Goal: Information Seeking & Learning: Find specific fact

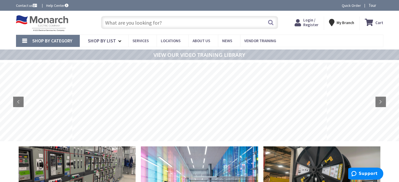
click at [123, 24] on input "text" at bounding box center [189, 22] width 177 height 13
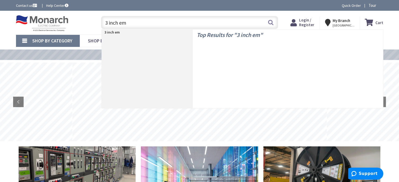
type input "3 inch emt"
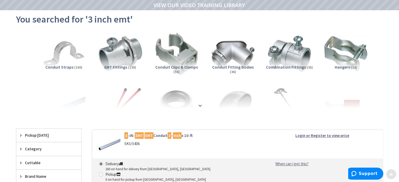
scroll to position [52, 0]
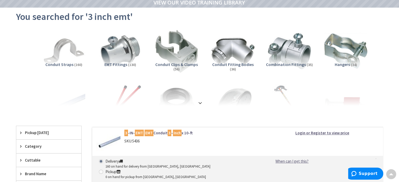
click at [116, 63] on span "EMT Fittings" at bounding box center [115, 64] width 23 height 5
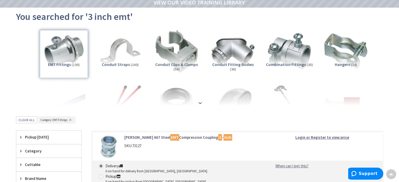
scroll to position [168, 0]
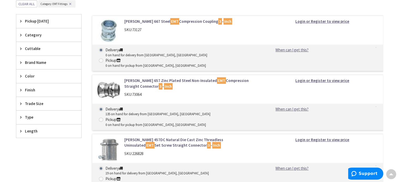
click at [157, 137] on link "Crouse-Hinds 457DC Natural Die Cast Zinc Threadless Uninsulated EMT Set Screw S…" at bounding box center [190, 142] width 133 height 11
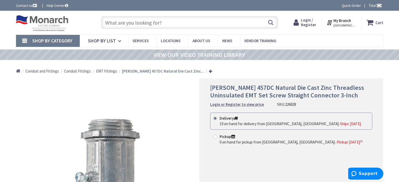
drag, startPoint x: 281, startPoint y: 105, endPoint x: 291, endPoint y: 104, distance: 9.8
click at [294, 104] on div "Crouse-Hinds 457DC Natural Die Cast Zinc Threadless Uninsulated EMT Set Screw S…" at bounding box center [291, 95] width 162 height 23
copy div "226828"
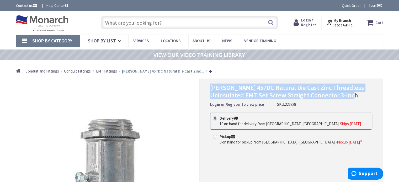
drag, startPoint x: 211, startPoint y: 88, endPoint x: 352, endPoint y: 95, distance: 141.7
click at [353, 95] on span "Crouse-Hinds 457DC Natural Die Cast Zinc Threadless Uninsulated EMT Set Screw S…" at bounding box center [287, 92] width 154 height 16
copy span "Crouse-Hinds 457DC Natural Die Cast Zinc Threadless Uninsulated EMT Set Screw S…"
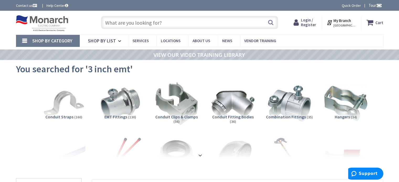
click at [132, 23] on input "text" at bounding box center [189, 22] width 177 height 13
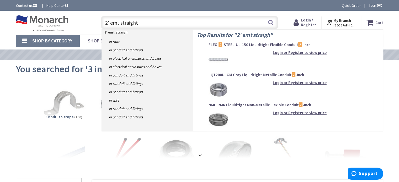
type input "2' emt straight"
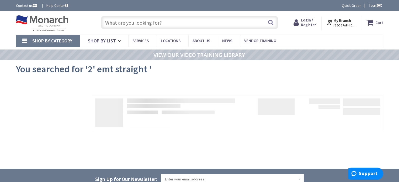
click at [124, 25] on input "text" at bounding box center [189, 22] width 177 height 13
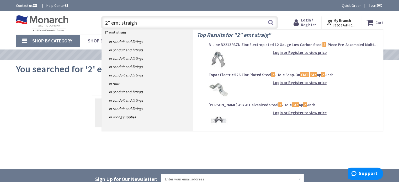
type input "2" emt straight"
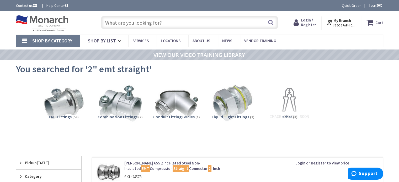
click at [170, 23] on input "text" at bounding box center [189, 22] width 177 height 13
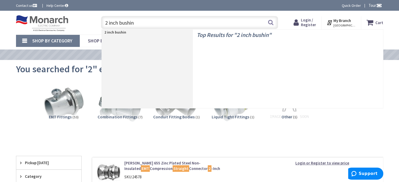
type input "2 inch bushing"
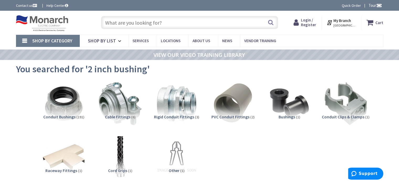
click at [68, 116] on span "Conduit Bushings" at bounding box center [59, 116] width 32 height 5
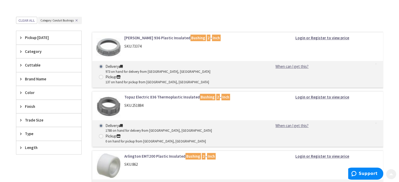
scroll to position [200, 0]
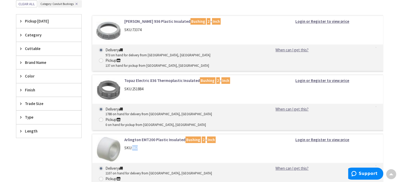
drag, startPoint x: 138, startPoint y: 127, endPoint x: 132, endPoint y: 127, distance: 6.6
click at [132, 145] on div "SKU: 862" at bounding box center [190, 148] width 133 height 6
click at [124, 137] on link "Arlington EMT200 Plastic Insulated Bushing 2 - Inch" at bounding box center [190, 140] width 133 height 6
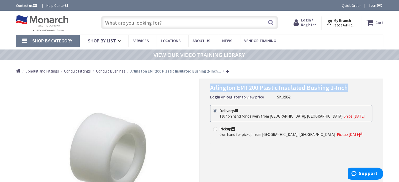
drag, startPoint x: 211, startPoint y: 88, endPoint x: 343, endPoint y: 87, distance: 132.6
click at [344, 87] on span "Arlington EMT200 Plastic Insulated Bushing 2-Inch" at bounding box center [279, 88] width 138 height 8
copy span "Arlington EMT200 Plastic Insulated Bushing 2-Inch"
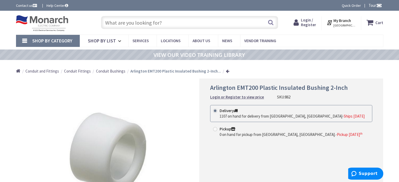
click at [182, 24] on input "text" at bounding box center [189, 22] width 177 height 13
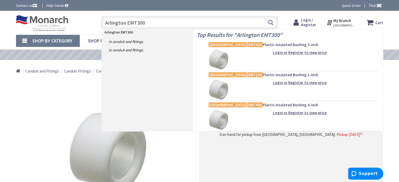
type input "Arlington EMT300"
click at [247, 44] on mark "EMT300" at bounding box center [254, 44] width 15 height 7
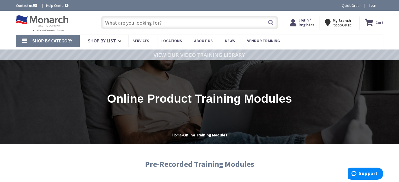
click at [196, 25] on input "text" at bounding box center [189, 22] width 177 height 13
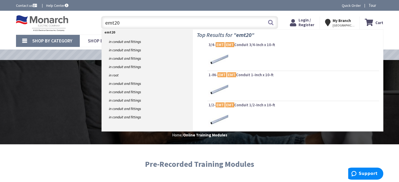
type input "emt200"
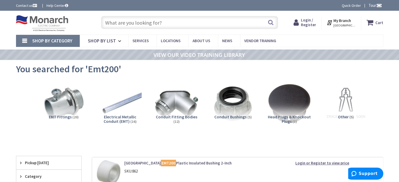
click at [163, 23] on input "text" at bounding box center [189, 22] width 177 height 13
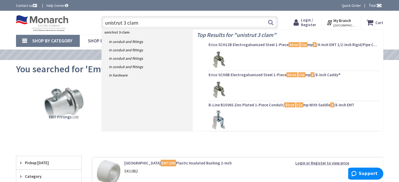
type input "unistrut 3 clamp"
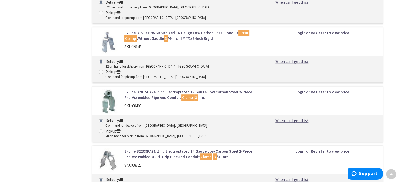
scroll to position [341, 0]
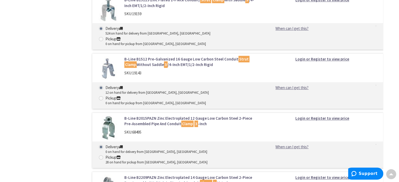
click at [134, 116] on link "B-Line B2015PAZN Zinc Electroplated 12 Gauge Low Carbon Steel 2-Piece Pre-Assem…" at bounding box center [190, 121] width 133 height 11
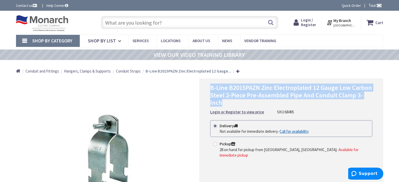
drag, startPoint x: 211, startPoint y: 89, endPoint x: 368, endPoint y: 96, distance: 157.4
click at [368, 96] on span "B-Line B2015PAZN Zinc Electroplated 12 Gauge Low Carbon Steel 2-Piece Pre-Assem…" at bounding box center [291, 95] width 162 height 23
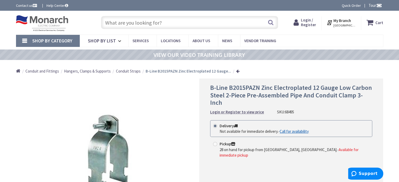
drag, startPoint x: 364, startPoint y: 97, endPoint x: 370, endPoint y: 96, distance: 6.3
click at [370, 96] on span "B-Line B2015PAZN Zinc Electroplated 12 Gauge Low Carbon Steel 2-Piece Pre-Assem…" at bounding box center [291, 95] width 162 height 23
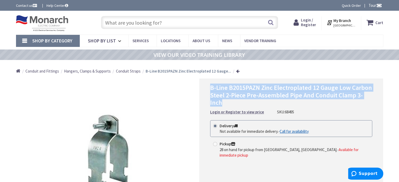
drag, startPoint x: 369, startPoint y: 96, endPoint x: 208, endPoint y: 88, distance: 161.4
click at [204, 88] on div "B-Line B2015PAZN Zinc Electroplated 12 Gauge Low Carbon Steel 2-Piece Pre-Assem…" at bounding box center [290, 155] width 183 height 152
copy span "B-Line B2015PAZN Zinc Electroplated 12 Gauge Low Carbon Steel 2-Piece Pre-Assem…"
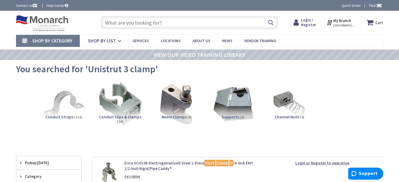
click at [118, 25] on input "text" at bounding box center [189, 22] width 177 height 13
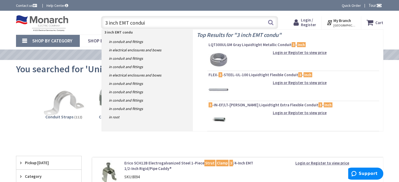
type input "3 inch EMT conduit"
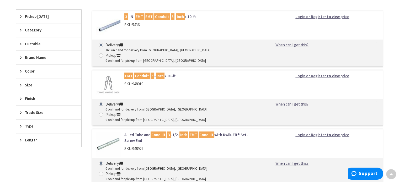
scroll to position [157, 0]
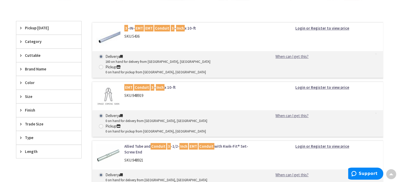
click at [135, 36] on span "5436" at bounding box center [135, 36] width 7 height 5
click at [152, 29] on mark "EMT" at bounding box center [148, 28] width 9 height 7
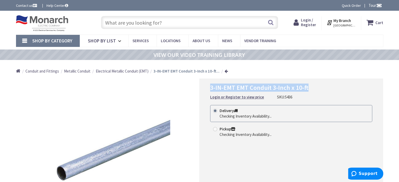
drag, startPoint x: 210, startPoint y: 88, endPoint x: 308, endPoint y: 89, distance: 97.7
click at [315, 89] on h1 "3-IN-EMT EMT Conduit 3-Inch x 10-ft" at bounding box center [291, 88] width 162 height 8
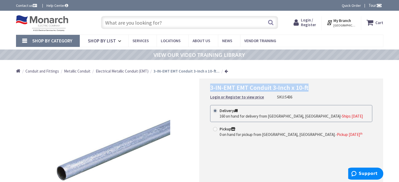
copy span "3-IN-EMT EMT Conduit 3-Inch x 10-ft"
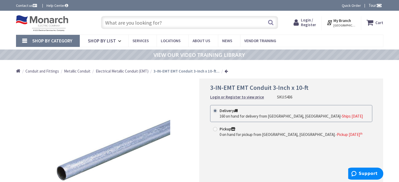
click at [121, 25] on input "text" at bounding box center [189, 22] width 177 height 13
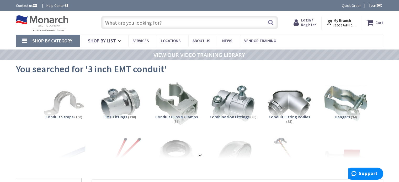
click at [231, 25] on input "text" at bounding box center [189, 22] width 177 height 13
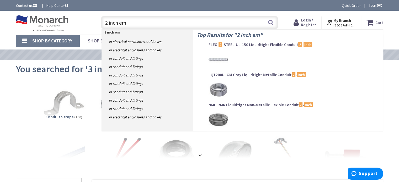
type input "2 inch emt"
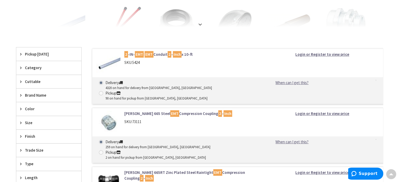
click at [115, 62] on img at bounding box center [108, 64] width 24 height 24
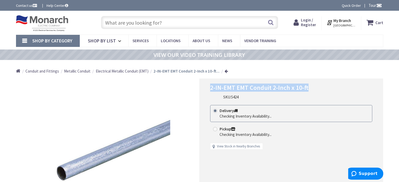
drag, startPoint x: 211, startPoint y: 89, endPoint x: 303, endPoint y: 90, distance: 92.8
click at [305, 90] on span "2-IN-EMT EMT Conduit 2-Inch x 10-ft" at bounding box center [259, 88] width 98 height 8
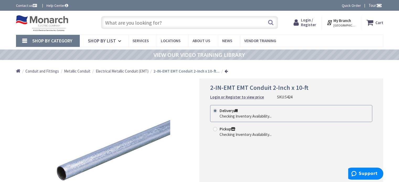
drag, startPoint x: 302, startPoint y: 89, endPoint x: 306, endPoint y: 89, distance: 3.7
click at [306, 89] on span "2-IN-EMT EMT Conduit 2-Inch x 10-ft" at bounding box center [259, 88] width 98 height 8
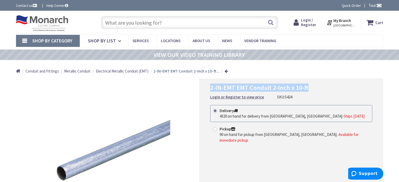
drag, startPoint x: 306, startPoint y: 88, endPoint x: 213, endPoint y: 89, distance: 93.3
click at [210, 89] on span "2-IN-EMT EMT Conduit 2-Inch x 10-ft" at bounding box center [259, 88] width 98 height 8
copy span "2-IN-EMT EMT Conduit 2-Inch x 10-ft"
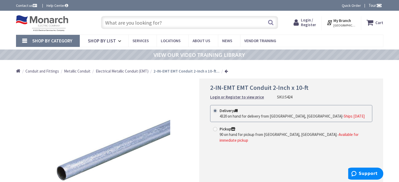
click at [169, 24] on input "text" at bounding box center [189, 22] width 177 height 13
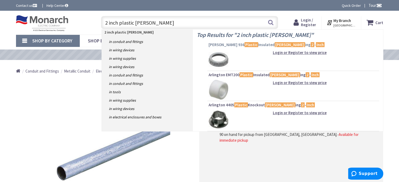
type input "2 inch plastic bush"
click at [227, 45] on span "Crouse-Hinds 936 Plastic Insulated Bush ing 2 - Inch" at bounding box center [292, 44] width 169 height 5
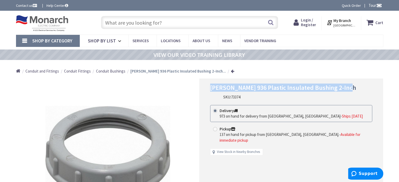
drag, startPoint x: 211, startPoint y: 88, endPoint x: 343, endPoint y: 90, distance: 132.6
click at [346, 90] on h1 "[PERSON_NAME] 936 Plastic Insulated Bushing 2-Inch" at bounding box center [291, 88] width 162 height 8
copy span "[PERSON_NAME] 936 Plastic Insulated Bushing 2-Inch"
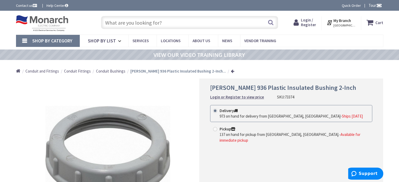
click at [139, 24] on input "text" at bounding box center [189, 22] width 177 height 13
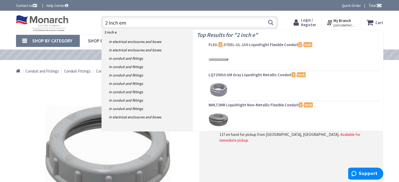
type input "2 inch emt"
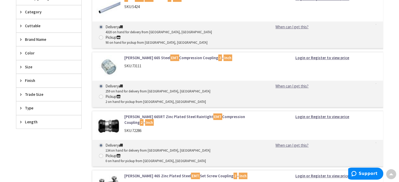
scroll to position [210, 0]
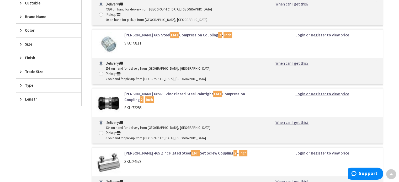
click at [141, 150] on link "Crouse-Hinds 465 Zinc Plated Steel EMT Set Screw Coupling 2 - Inch" at bounding box center [190, 153] width 133 height 6
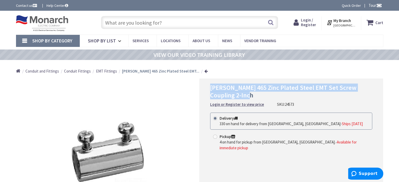
drag, startPoint x: 225, startPoint y: 96, endPoint x: 210, endPoint y: 88, distance: 17.3
click at [210, 88] on span "[PERSON_NAME] 465 Zinc Plated Steel EMT Set Screw Coupling 2-Inch" at bounding box center [283, 92] width 146 height 16
copy span "[PERSON_NAME] 465 Zinc Plated Steel EMT Set Screw Coupling 2-Inch"
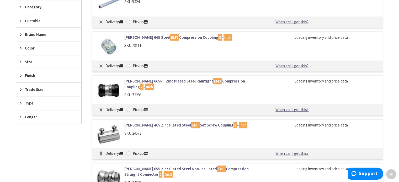
scroll to position [224, 0]
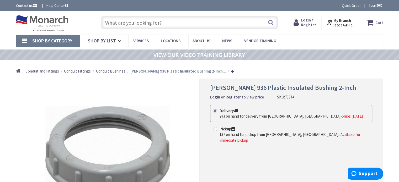
click at [142, 23] on input "text" at bounding box center [189, 22] width 177 height 13
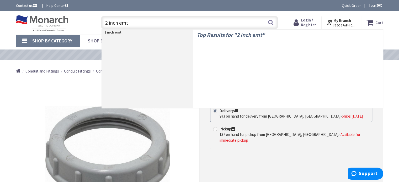
type input "2 inch emt"
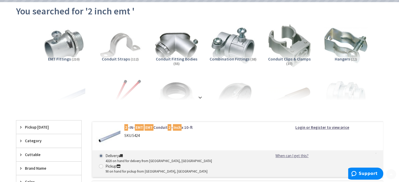
scroll to position [79, 0]
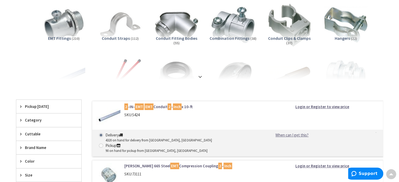
click at [199, 77] on strong at bounding box center [200, 77] width 6 height 6
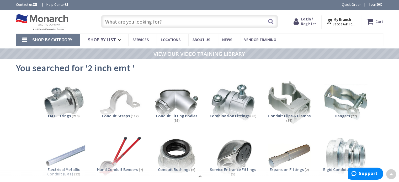
scroll to position [0, 0]
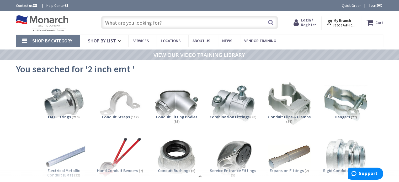
click at [176, 25] on input "text" at bounding box center [189, 22] width 177 height 13
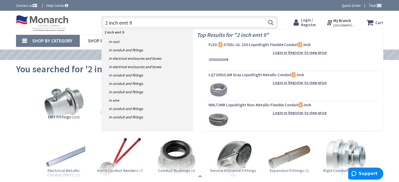
type input "2 inch emt 90"
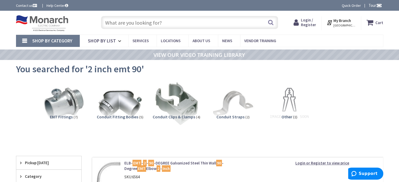
click at [156, 22] on input "text" at bounding box center [189, 22] width 177 height 13
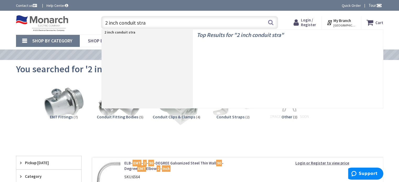
type input "2 inch conduit strap"
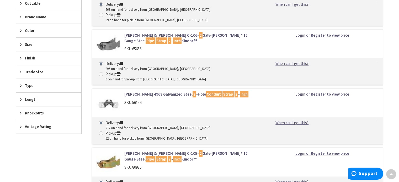
scroll to position [210, 0]
click at [148, 150] on link "[PERSON_NAME] & [PERSON_NAME] C-105- 2 Galv-[PERSON_NAME]® 12 Gauge Steel Pipe …" at bounding box center [190, 155] width 133 height 11
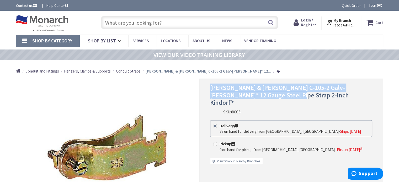
drag, startPoint x: 210, startPoint y: 88, endPoint x: 268, endPoint y: 95, distance: 58.4
click at [269, 95] on h1 "Thomas & Betts C-105-2 Galv-Krom® 12 Gauge Steel Pipe Strap 2-Inch Kindorf®" at bounding box center [291, 95] width 162 height 23
drag, startPoint x: 262, startPoint y: 96, endPoint x: 253, endPoint y: 96, distance: 8.2
click at [253, 96] on span "Thomas & Betts C-105-2 Galv-Krom® 12 Gauge Steel Pipe Strap 2-Inch Kindorf®" at bounding box center [279, 95] width 139 height 23
click at [227, 95] on span "Thomas & Betts C-105-2 Galv-Krom® 12 Gauge Steel Pipe Strap 2-Inch Kindorf®" at bounding box center [279, 95] width 139 height 23
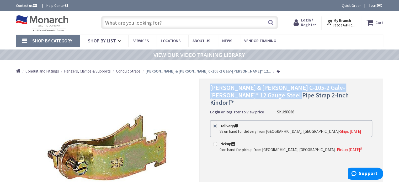
drag, startPoint x: 263, startPoint y: 95, endPoint x: 213, endPoint y: 89, distance: 50.7
click at [212, 90] on span "Thomas & Betts C-105-2 Galv-Krom® 12 Gauge Steel Pipe Strap 2-Inch Kindorf®" at bounding box center [279, 95] width 139 height 23
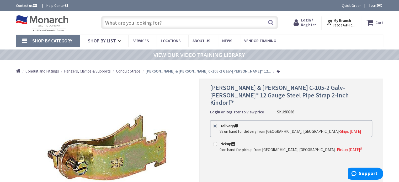
drag, startPoint x: 213, startPoint y: 89, endPoint x: 209, endPoint y: 88, distance: 4.3
click at [209, 88] on div "Thomas & Betts C-105-2 Galv-Krom® 12 Gauge Steel Pipe Strap 2-Inch Kindorf® Log…" at bounding box center [290, 155] width 183 height 152
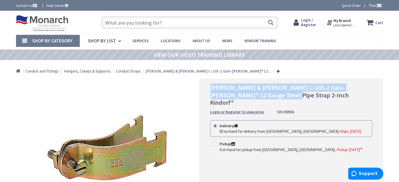
drag, startPoint x: 211, startPoint y: 88, endPoint x: 263, endPoint y: 96, distance: 52.6
click at [263, 96] on span "Thomas & Betts C-105-2 Galv-Krom® 12 Gauge Steel Pipe Strap 2-Inch Kindorf®" at bounding box center [279, 95] width 139 height 23
copy span "Thomas & Betts C-105-2 Galv-Krom® 12 Gauge Steel Pipe Strap 2-Inch Kindor"
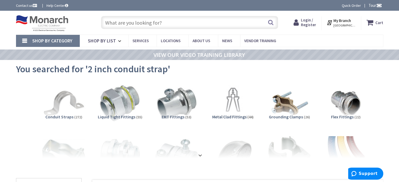
click at [149, 22] on input "text" at bounding box center [189, 22] width 177 height 13
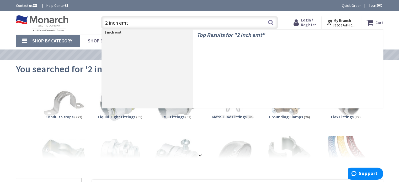
type input "2 inch emt"
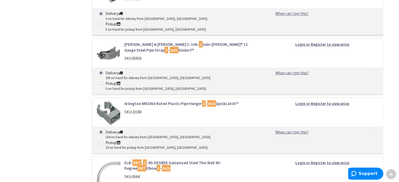
scroll to position [943, 0]
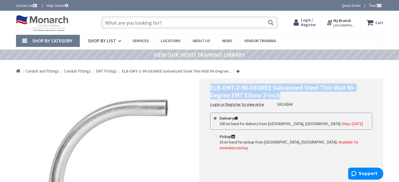
drag, startPoint x: 256, startPoint y: 96, endPoint x: 211, endPoint y: 88, distance: 46.1
click at [210, 88] on span "ELB-EMT-2-90-DEGREE Galvanized Steel Thin Wall 90-Degree EMT Elbow 2-Inch" at bounding box center [282, 92] width 145 height 16
copy span "ELB-EMT-2-90-DEGREE Galvanized Steel Thin Wall 90-Degree EMT Elbow 2-Inch"
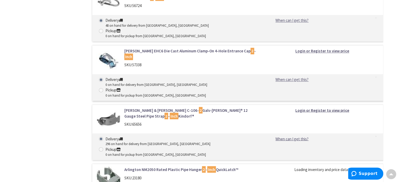
scroll to position [926, 0]
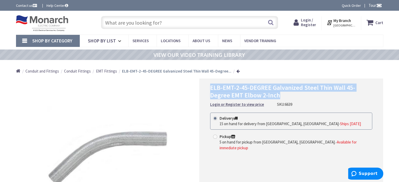
drag, startPoint x: 210, startPoint y: 89, endPoint x: 255, endPoint y: 96, distance: 45.6
click at [259, 97] on div "ELB-EMT-2-45-DEGREE Galvanized Steel Thin Wall 45-Degree EMT Elbow 2-Inch Login…" at bounding box center [290, 155] width 183 height 152
copy span "ELB-EMT-2-45-DEGREE Galvanized Steel Thin Wall 45-Degree EMT Elbow 2-Inch"
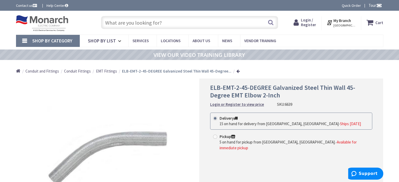
click at [142, 25] on input "text" at bounding box center [189, 22] width 177 height 13
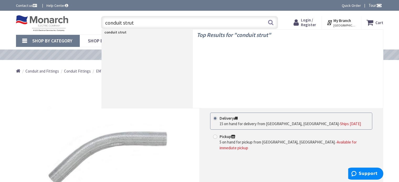
type input "conduit strut"
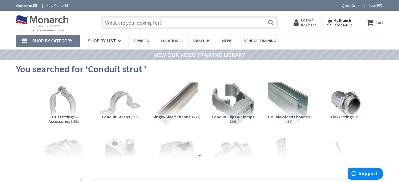
click at [175, 116] on span "Single-Sided Channels" at bounding box center [173, 116] width 41 height 5
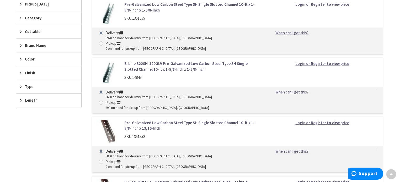
scroll to position [195, 0]
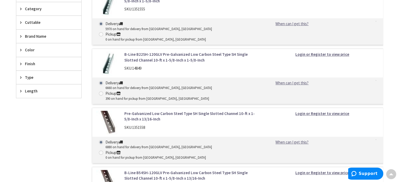
click at [150, 170] on link "B-Line B54SH-120GLV Pre-Galvanized Low Carbon Steel Type SH Single Slotted Chan…" at bounding box center [190, 175] width 133 height 11
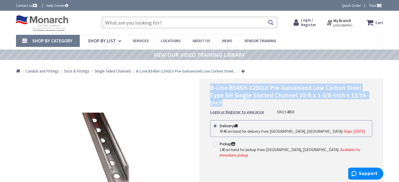
drag, startPoint x: 210, startPoint y: 88, endPoint x: 221, endPoint y: 102, distance: 17.5
click at [221, 102] on span "B-Line B54SH-120GLV Pre-Galvanized Low Carbon Steel Type SH Single Slotted Chan…" at bounding box center [288, 95] width 157 height 23
copy span "B-Line B54SH-120GLV Pre-Galvanized Low Carbon Steel Type SH Single Slotted Chan…"
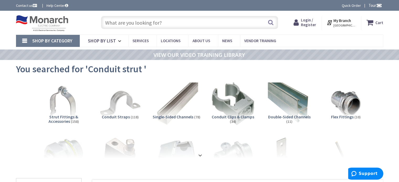
click at [169, 25] on input "text" at bounding box center [189, 22] width 177 height 13
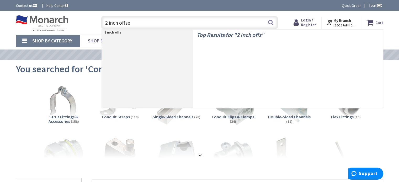
type input "2 inch offset"
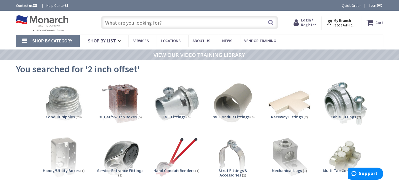
click at [174, 114] on img at bounding box center [176, 103] width 47 height 47
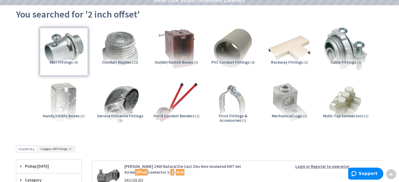
scroll to position [43, 0]
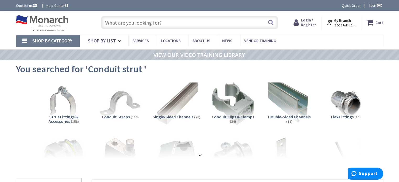
click at [140, 23] on input "text" at bounding box center [189, 22] width 177 height 13
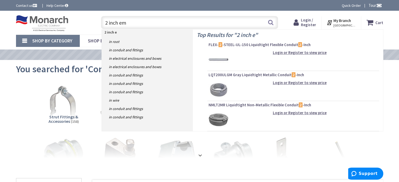
type input "2 inch emt"
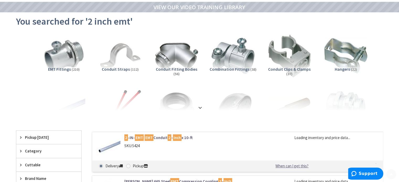
scroll to position [52, 0]
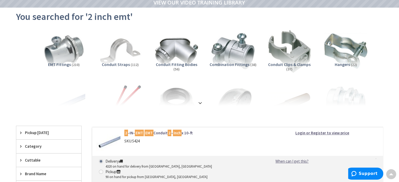
click at [199, 100] on strong at bounding box center [200, 103] width 6 height 6
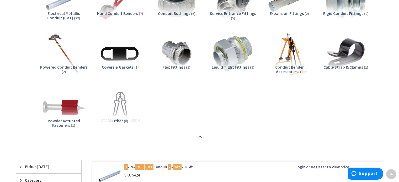
scroll to position [79, 0]
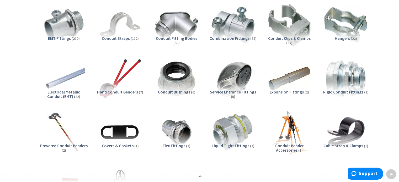
click at [55, 93] on span "Electrical Metallic Conduit (EMT)" at bounding box center [63, 94] width 33 height 10
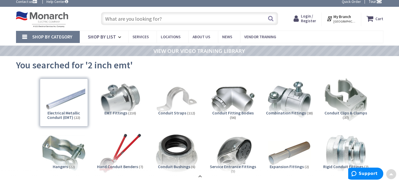
scroll to position [0, 0]
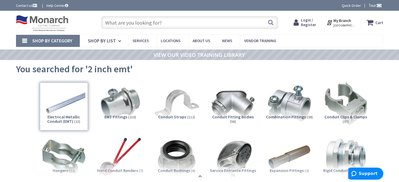
click at [170, 98] on img at bounding box center [176, 103] width 47 height 47
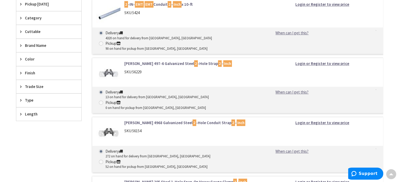
scroll to position [334, 0]
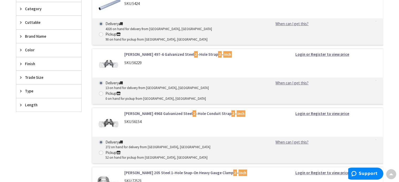
click at [146, 170] on link "Crouse-Hinds 205 Steel 1-Hole Snap-On Heavy Gauge Clamp 2 - Inch" at bounding box center [190, 173] width 133 height 6
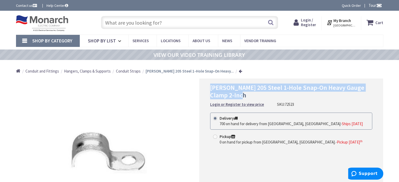
drag, startPoint x: 210, startPoint y: 88, endPoint x: 237, endPoint y: 96, distance: 28.4
click at [237, 96] on h1 "Crouse-Hinds 205 Steel 1-Hole Snap-On Heavy Gauge Clamp 2-Inch" at bounding box center [291, 91] width 162 height 15
copy span "Crouse-Hinds 205 Steel 1-Hole Snap-On Heavy Gauge Clamp 2-Inch"
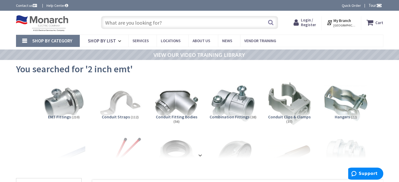
click at [170, 26] on input "text" at bounding box center [189, 22] width 177 height 13
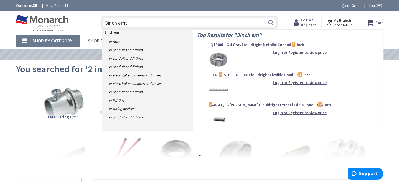
type input "3inch emt"
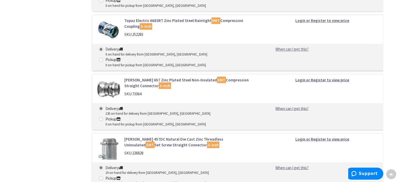
scroll to position [943, 0]
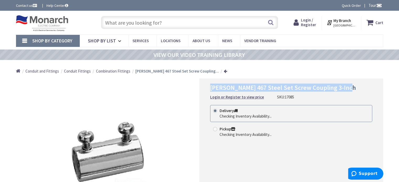
drag, startPoint x: 210, startPoint y: 87, endPoint x: 348, endPoint y: 89, distance: 137.8
click at [348, 89] on h1 "[PERSON_NAME] 467 Steel Set Screw Coupling 3-Inch" at bounding box center [291, 88] width 162 height 8
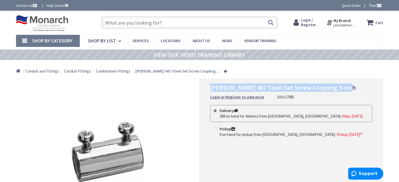
copy span "[PERSON_NAME] 467 Steel Set Screw Coupling 3-Inch"
